Goal: Contribute content

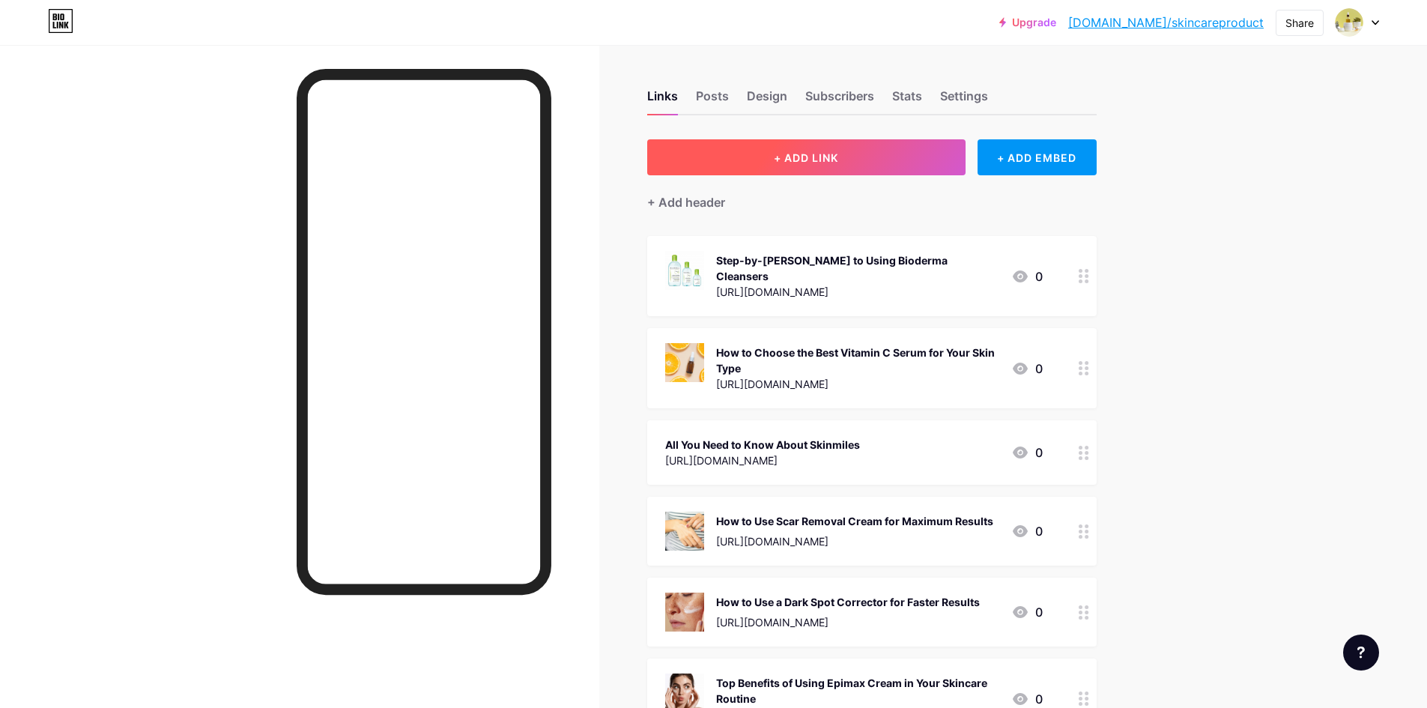
click at [783, 140] on button "+ ADD LINK" at bounding box center [806, 157] width 318 height 36
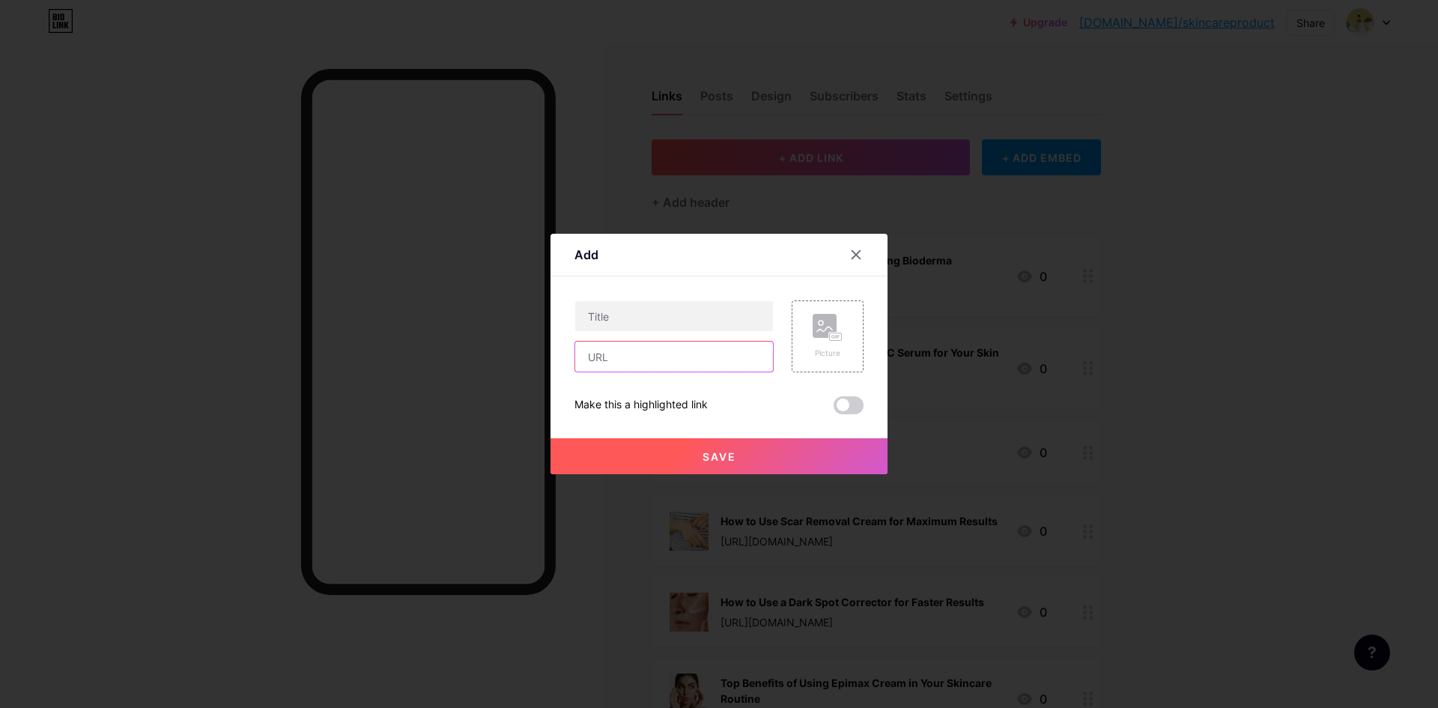
click at [627, 362] on input "text" at bounding box center [674, 357] width 198 height 30
paste input "[URL][DOMAIN_NAME]"
type input "[URL][DOMAIN_NAME]"
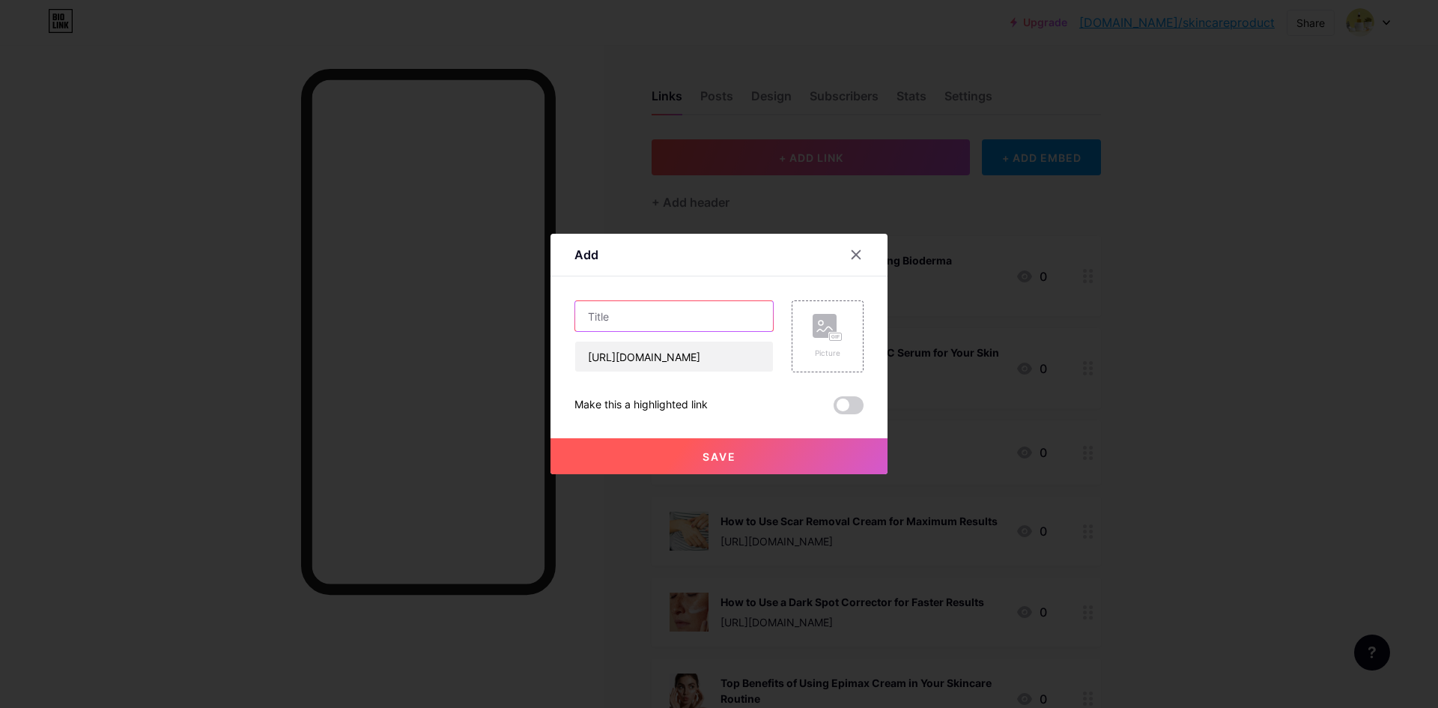
click at [659, 316] on input "text" at bounding box center [674, 316] width 198 height 30
paste input "Daily Skincare Routine: Why a Cleanser for Oily Skin is a Must"
type input "Daily Skincare Routine: Why a Cleanser for Oily Skin is a Must"
click at [830, 351] on div "Picture" at bounding box center [828, 353] width 30 height 11
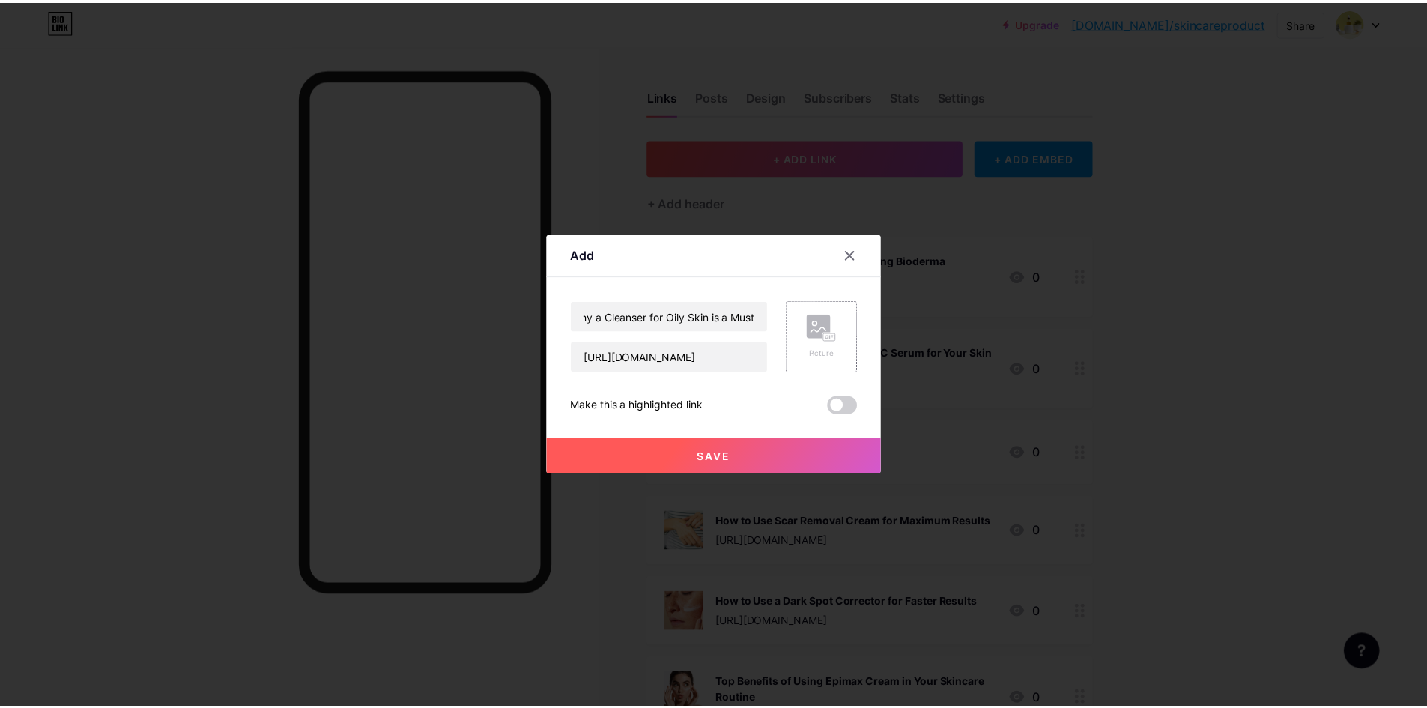
scroll to position [0, 0]
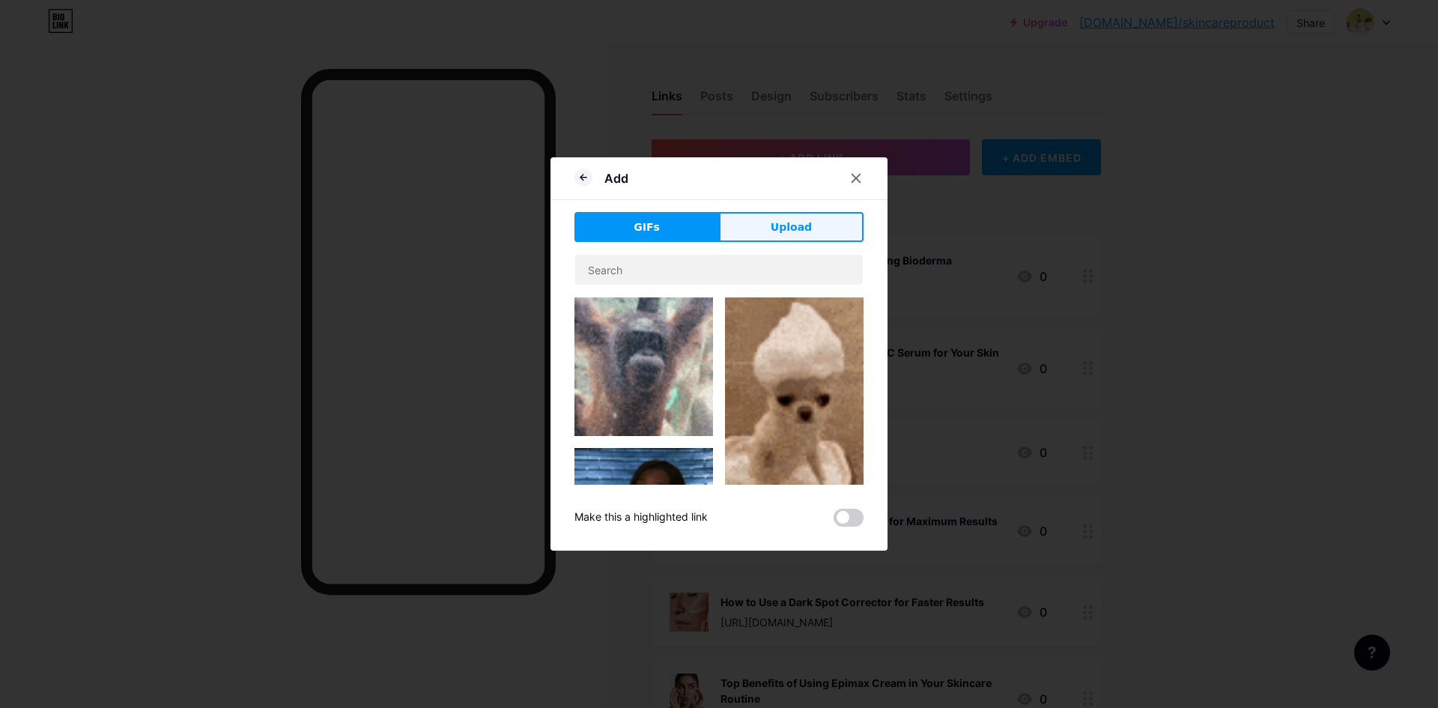
click at [806, 225] on span "Upload" at bounding box center [791, 227] width 41 height 16
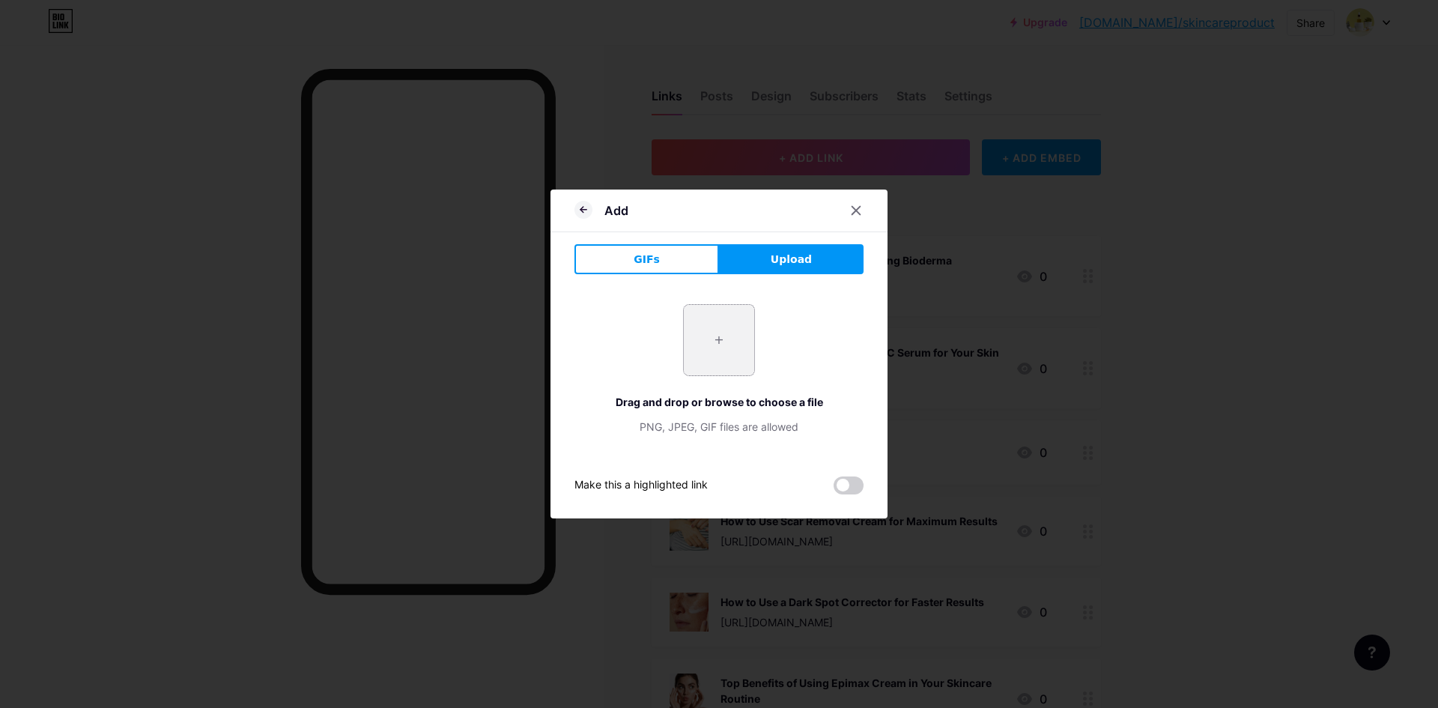
click at [720, 351] on input "file" at bounding box center [719, 340] width 70 height 70
type input "C:\fakepath\1510_800.jpg"
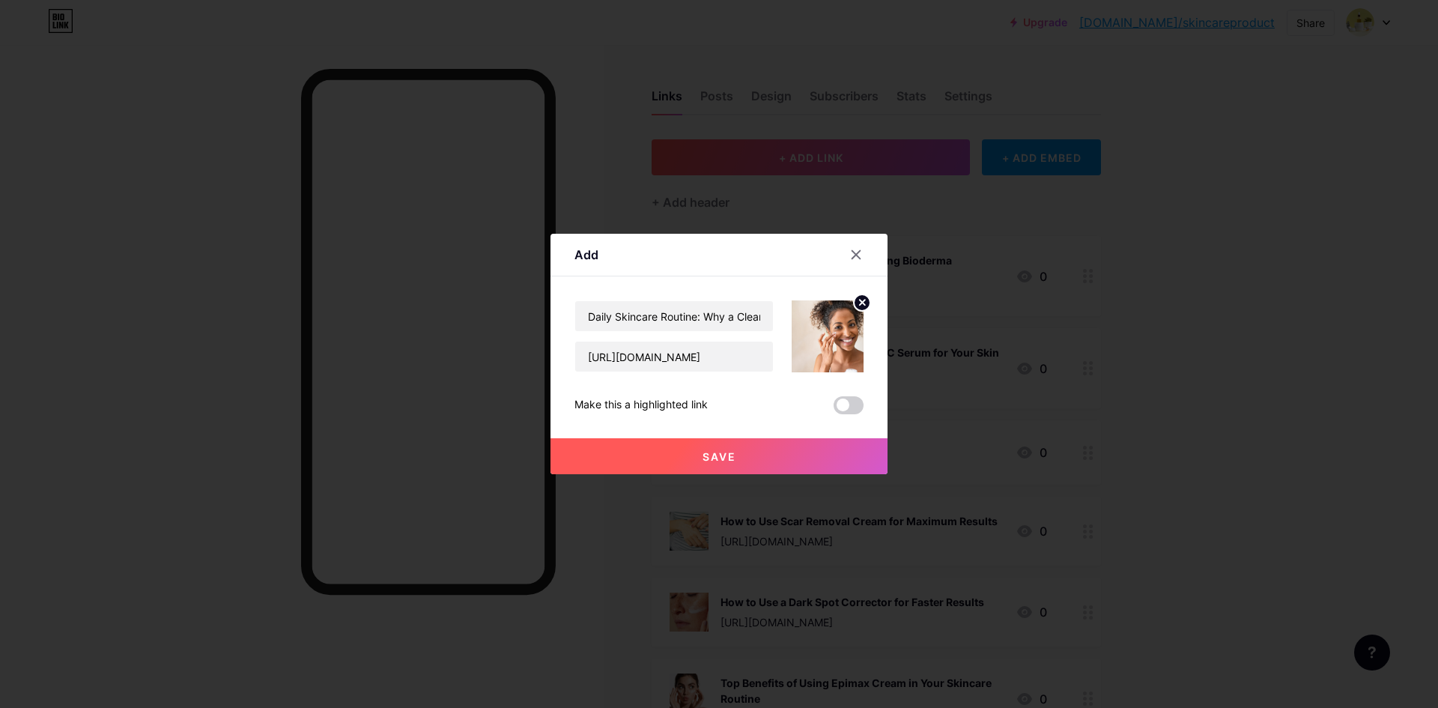
click at [725, 463] on button "Save" at bounding box center [719, 456] width 337 height 36
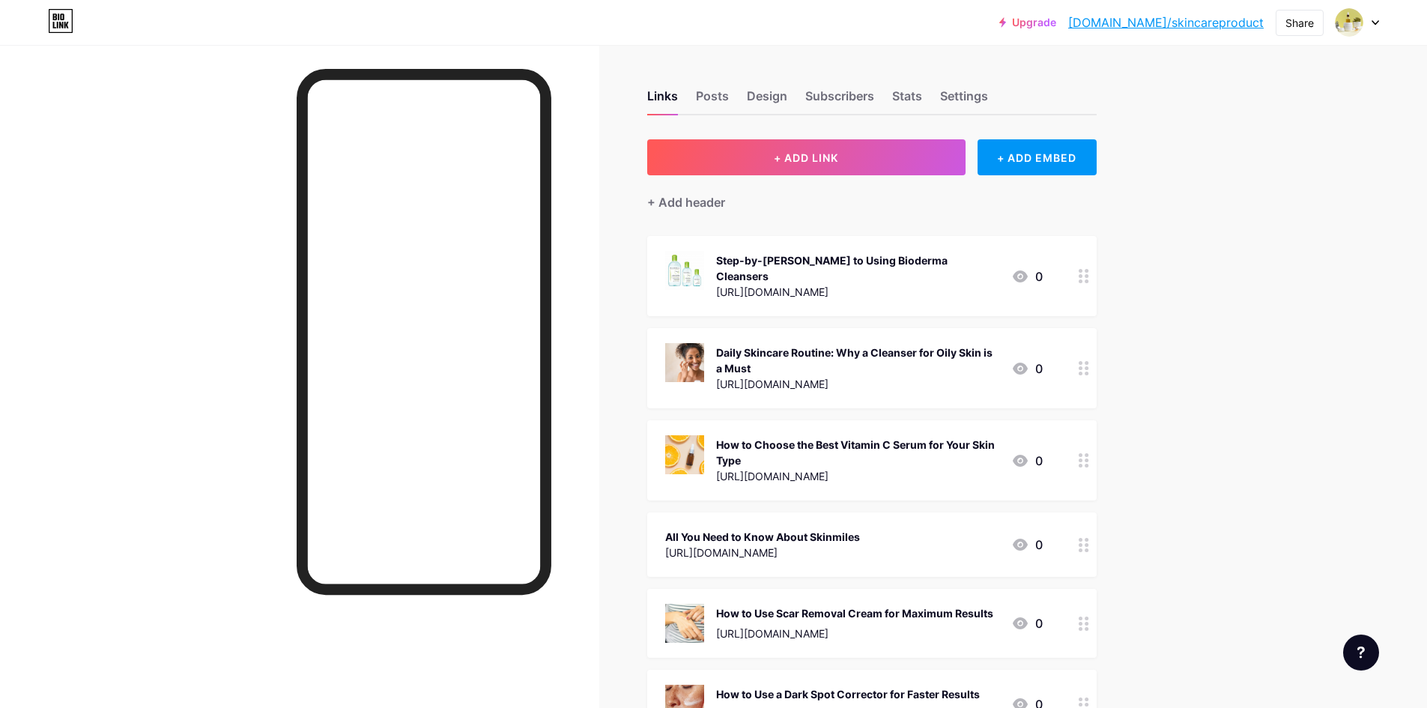
click at [1207, 25] on link "[DOMAIN_NAME]/skincareproduct" at bounding box center [1165, 22] width 195 height 18
drag, startPoint x: 847, startPoint y: 345, endPoint x: 948, endPoint y: 299, distance: 111.0
click at [1181, 25] on link "[DOMAIN_NAME]/skincareproduct" at bounding box center [1165, 22] width 195 height 18
